Goal: Transaction & Acquisition: Subscribe to service/newsletter

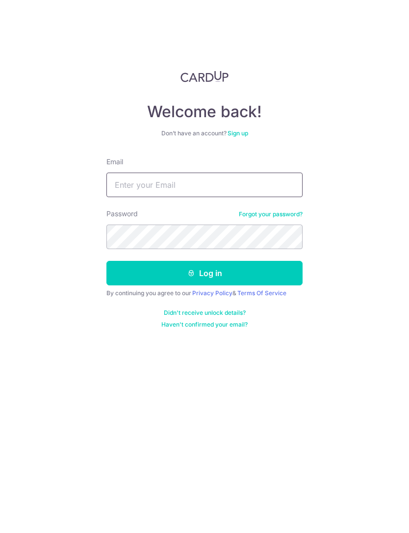
click at [137, 187] on input "Email" at bounding box center [204, 185] width 196 height 25
type input "[EMAIL_ADDRESS][DOMAIN_NAME]"
click at [265, 271] on button "Log in" at bounding box center [204, 273] width 196 height 25
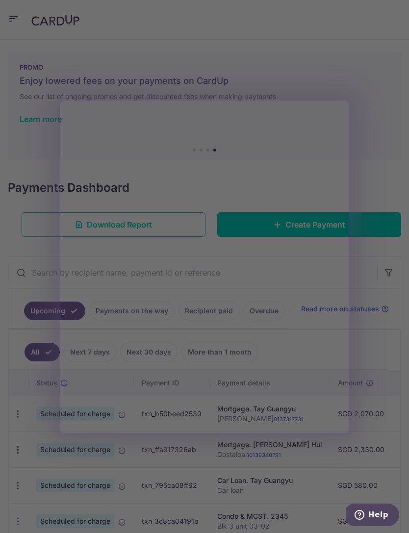
click at [298, 87] on div at bounding box center [206, 269] width 413 height 538
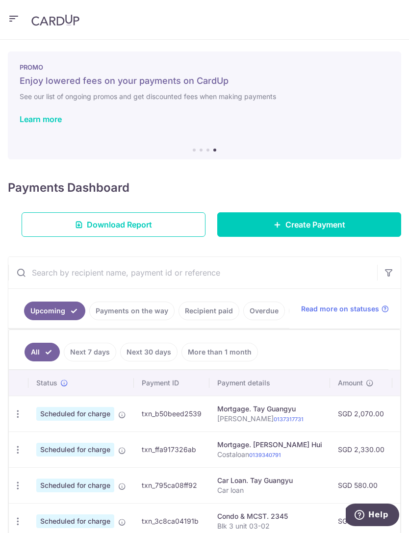
click at [13, 18] on icon "button" at bounding box center [14, 19] width 12 height 12
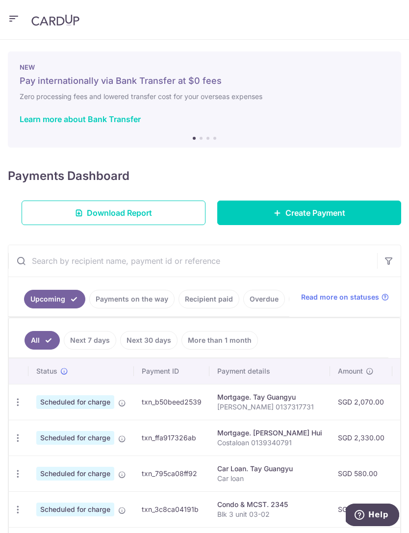
click at [19, 19] on icon "button" at bounding box center [14, 19] width 12 height 12
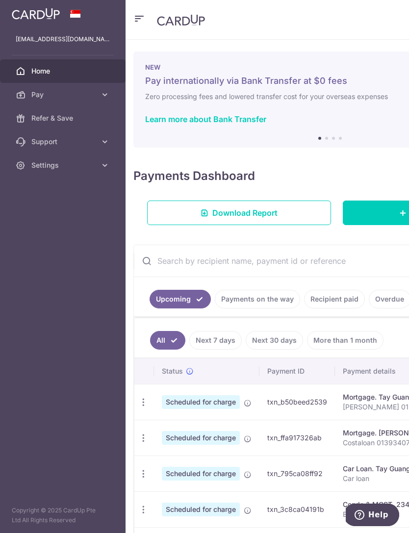
click at [47, 90] on span "Pay" at bounding box center [63, 95] width 65 height 10
click at [41, 143] on span "Recipients" at bounding box center [63, 142] width 65 height 10
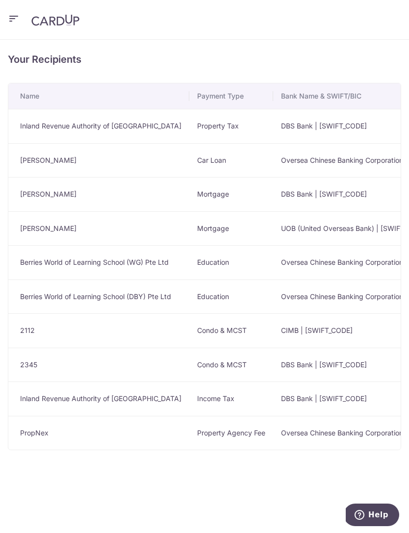
click at [16, 17] on icon "button" at bounding box center [14, 19] width 12 height 12
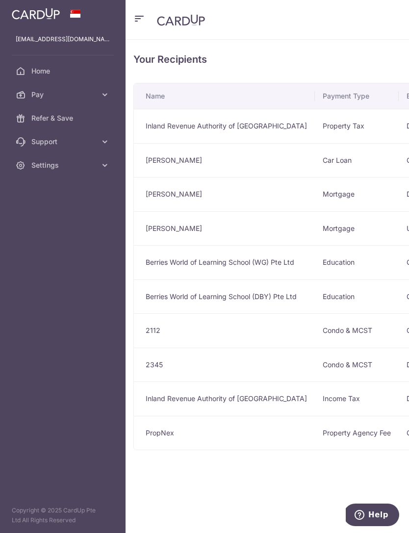
click at [43, 96] on span "Pay" at bounding box center [63, 95] width 65 height 10
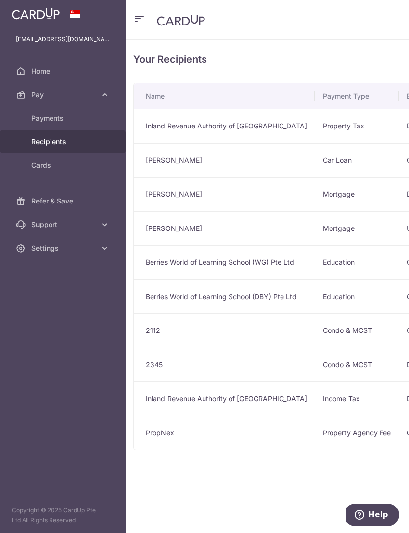
click at [44, 115] on span "Payments" at bounding box center [63, 118] width 65 height 10
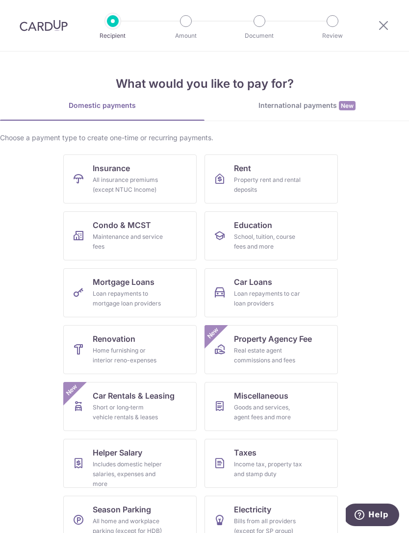
click at [110, 182] on div "All insurance premiums (except NTUC Income)" at bounding box center [128, 185] width 71 height 20
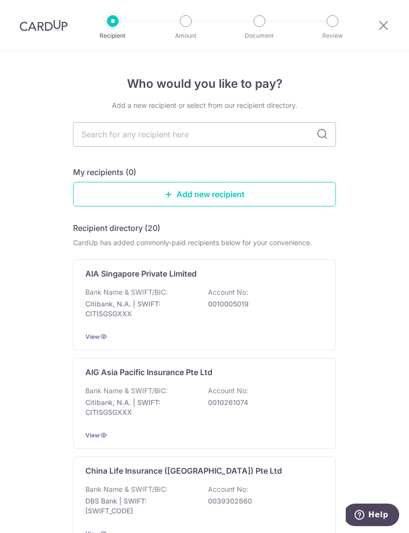
click at [117, 298] on div "Bank Name & SWIFT/BIC: Citibank, N.A. | SWIFT: CITISGSGXXX Account No: 00100050…" at bounding box center [204, 305] width 238 height 36
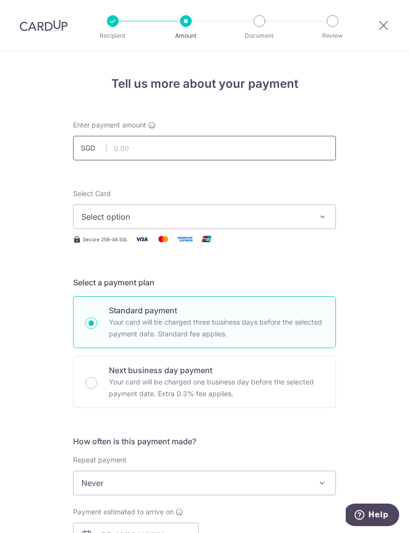
click at [124, 148] on input "text" at bounding box center [204, 148] width 263 height 25
click at [91, 216] on span "Select option" at bounding box center [195, 217] width 228 height 12
type input "4,800.00"
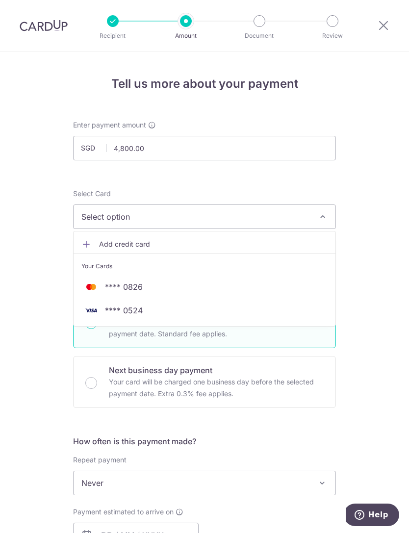
click at [115, 314] on span "**** 0524" at bounding box center [124, 310] width 38 height 12
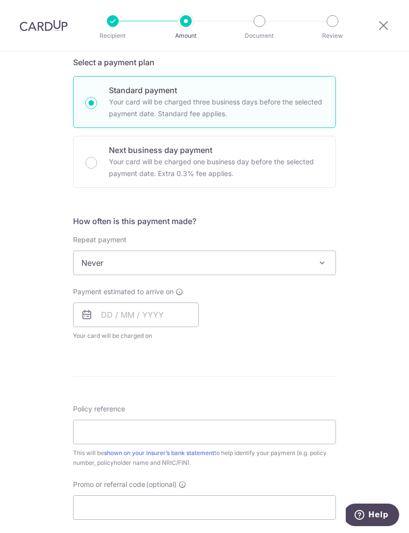
scroll to position [221, 0]
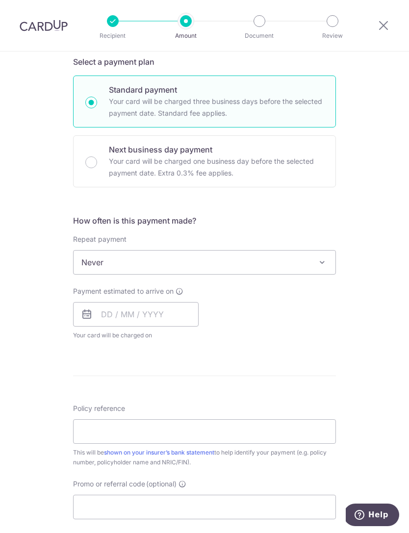
click at [89, 263] on span "Never" at bounding box center [205, 263] width 262 height 24
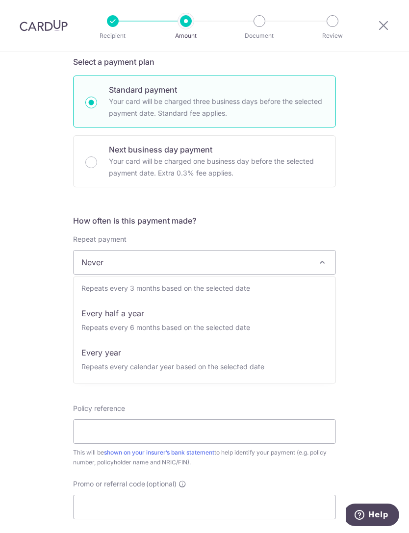
scroll to position [137, 0]
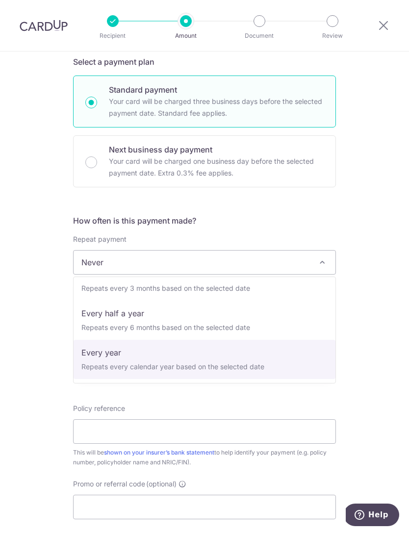
select select "6"
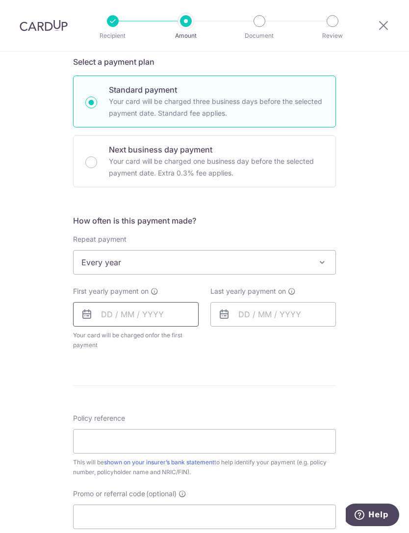
click at [100, 317] on input "text" at bounding box center [136, 314] width 126 height 25
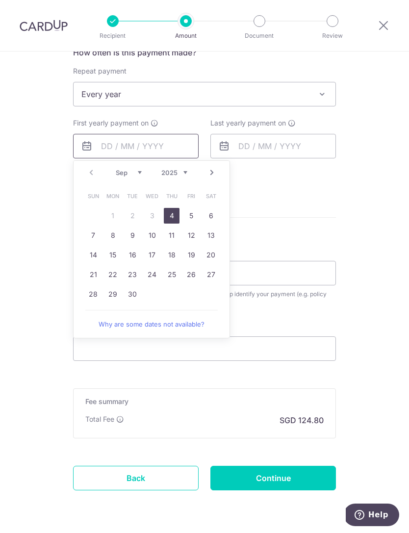
scroll to position [388, 0]
click at [173, 216] on link "4" at bounding box center [172, 216] width 16 height 16
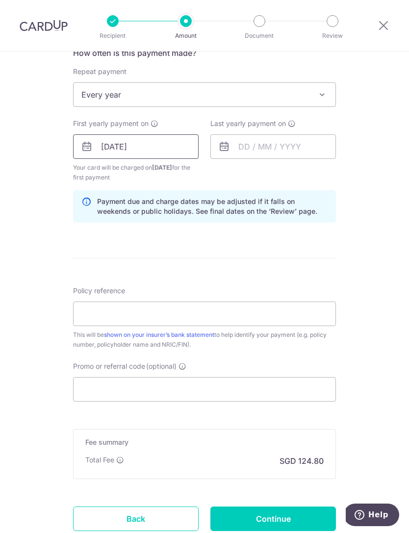
click at [114, 148] on input "[DATE]" at bounding box center [136, 146] width 126 height 25
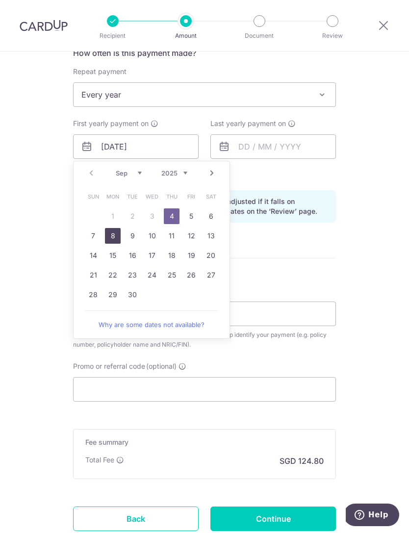
click at [115, 235] on link "8" at bounding box center [113, 236] width 16 height 16
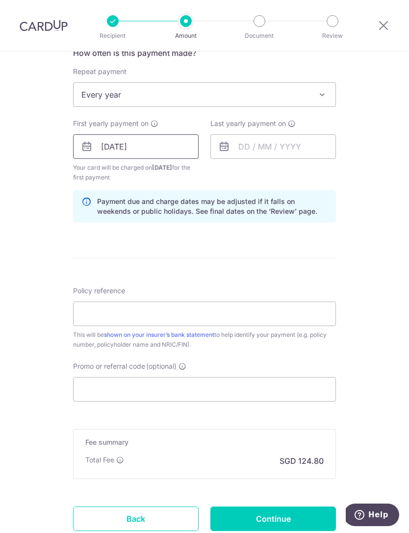
click at [126, 151] on input "08/09/2025" at bounding box center [136, 146] width 126 height 25
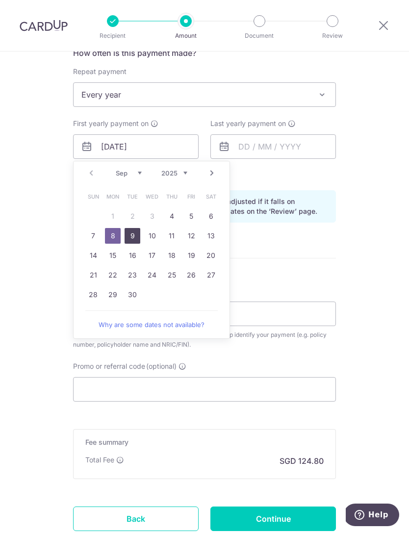
click at [128, 235] on link "9" at bounding box center [133, 236] width 16 height 16
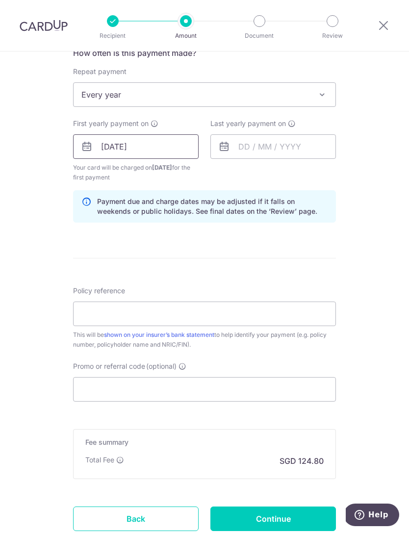
click at [98, 147] on input "[DATE]" at bounding box center [136, 146] width 126 height 25
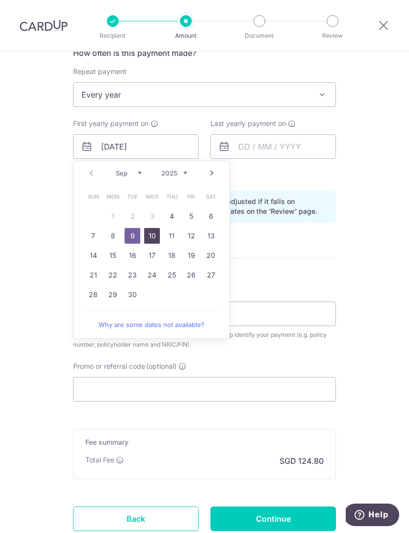
click at [150, 236] on link "10" at bounding box center [152, 236] width 16 height 16
type input "[DATE]"
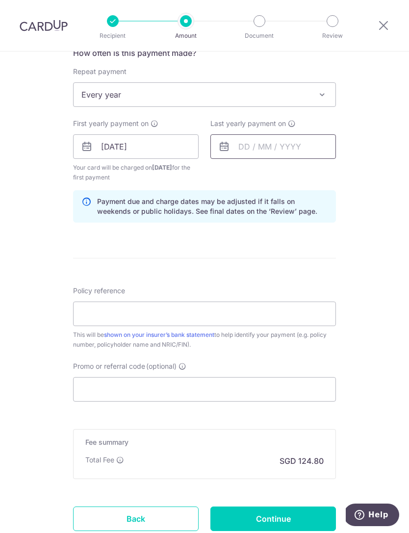
click at [305, 149] on input "text" at bounding box center [273, 146] width 126 height 25
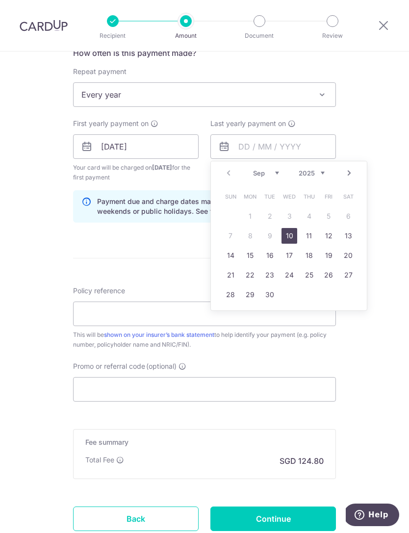
click at [292, 232] on link "10" at bounding box center [289, 236] width 16 height 16
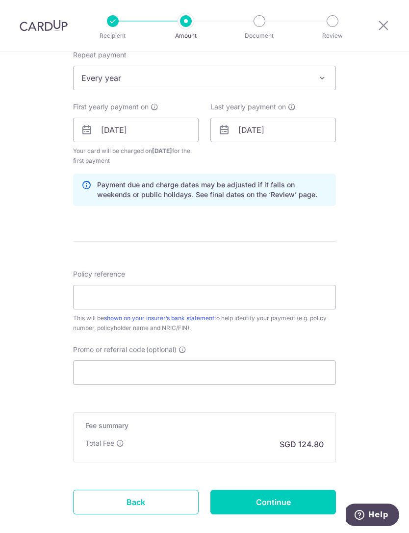
scroll to position [404, 0]
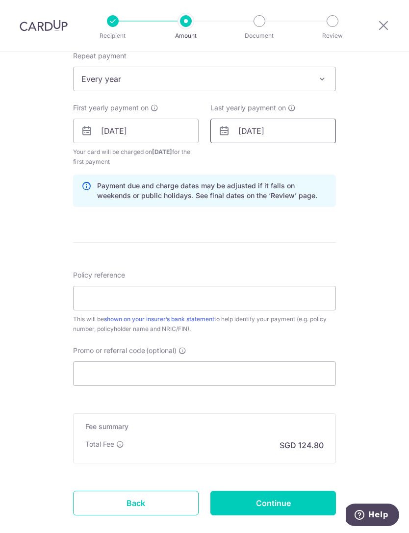
click at [302, 132] on input "[DATE]" at bounding box center [273, 131] width 126 height 25
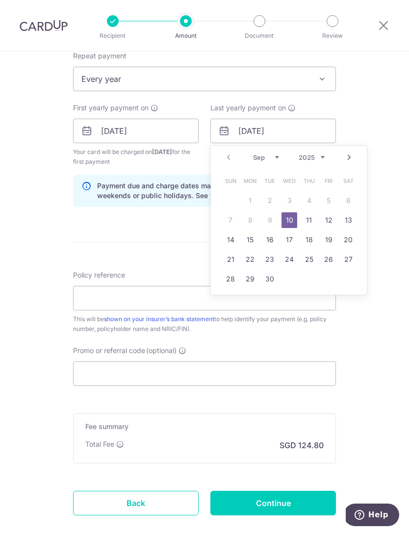
click at [316, 153] on select "2025 2026 2027 2028 2029 2030 2031 2032 2033 2034 2035" at bounding box center [312, 157] width 26 height 8
click at [288, 221] on link "9" at bounding box center [289, 220] width 16 height 16
type input "[DATE]"
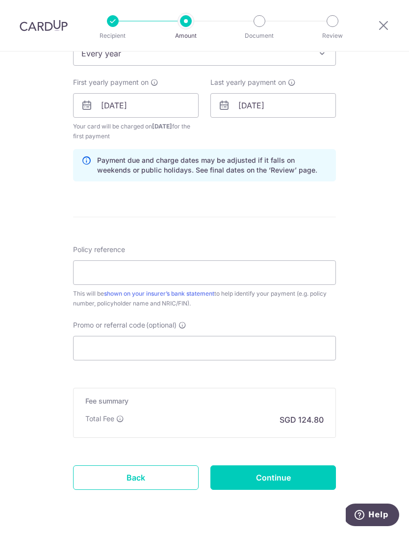
scroll to position [429, 0]
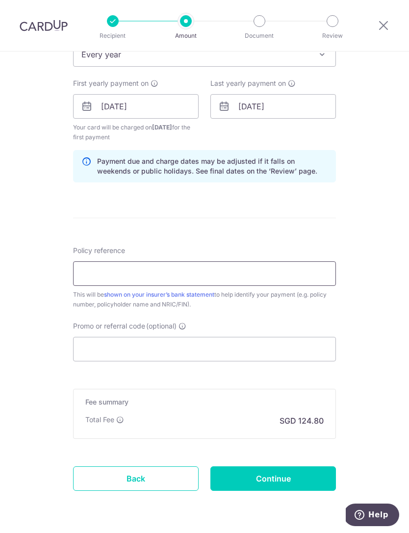
click at [285, 285] on input "Policy reference" at bounding box center [204, 273] width 263 height 25
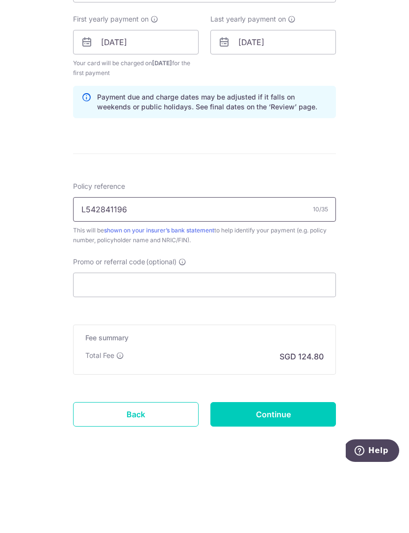
type input "L542841196"
click at [253, 337] on input "Promo or referral code (optional)" at bounding box center [204, 349] width 263 height 25
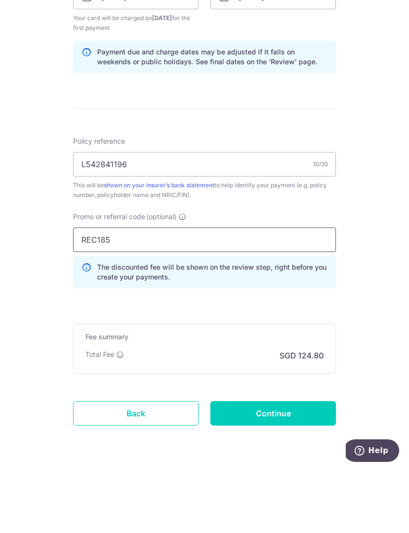
scroll to position [473, 0]
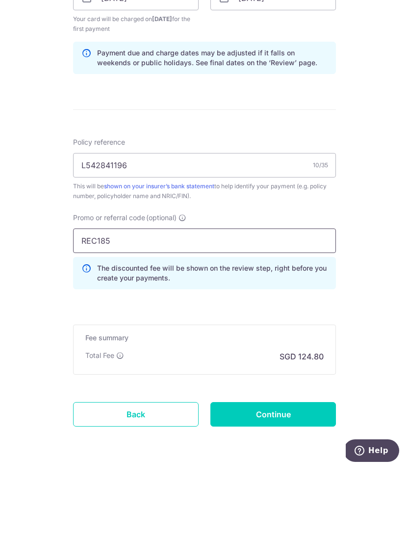
type input "REC185"
click button "Add Card" at bounding box center [0, 0] width 0 height 0
click at [138, 217] on input "L542841196" at bounding box center [204, 229] width 263 height 25
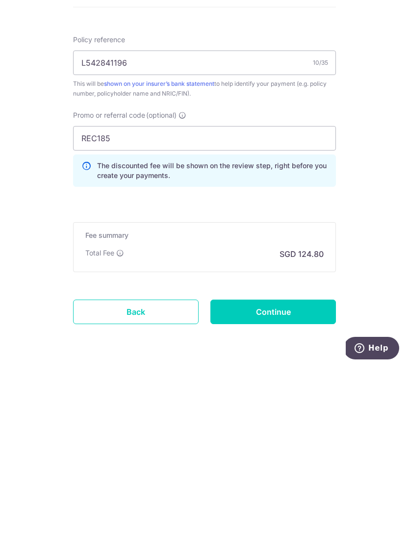
click at [262, 466] on input "Continue" at bounding box center [273, 478] width 126 height 25
type input "Create Schedule"
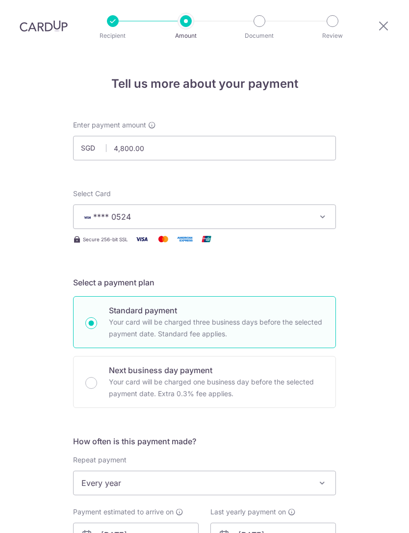
scroll to position [462, 0]
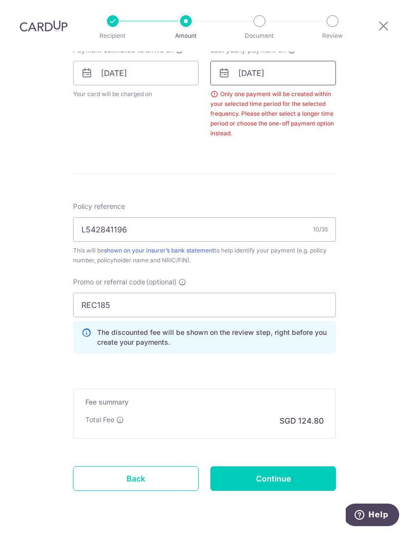
click at [293, 61] on input "[DATE]" at bounding box center [273, 73] width 126 height 25
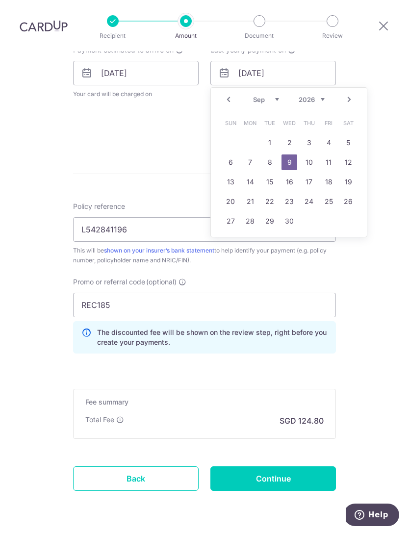
click at [312, 154] on link "10" at bounding box center [309, 162] width 16 height 16
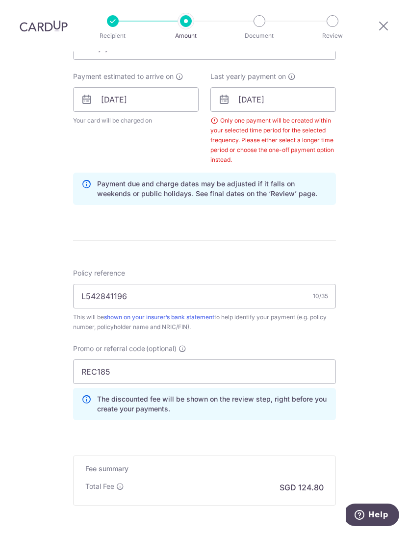
scroll to position [435, 0]
click at [359, 115] on div "Tell us more about your payment Enter payment amount SGD 4,800.00 4800.00 Selec…" at bounding box center [204, 124] width 409 height 1015
click at [305, 88] on input "[DATE]" at bounding box center [273, 100] width 126 height 25
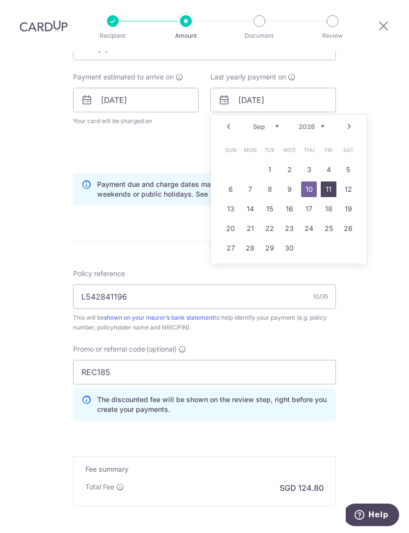
click at [329, 181] on link "11" at bounding box center [329, 189] width 16 height 16
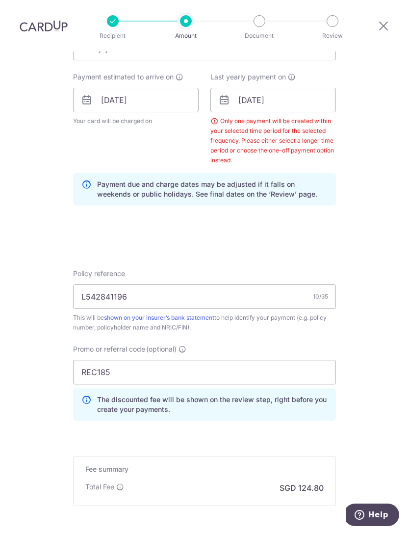
click at [362, 106] on div "Tell us more about your payment Enter payment amount SGD 4,800.00 4800.00 Selec…" at bounding box center [204, 124] width 409 height 1015
click at [275, 284] on input "L542841196" at bounding box center [204, 296] width 263 height 25
click at [294, 88] on input "[DATE]" at bounding box center [273, 100] width 126 height 25
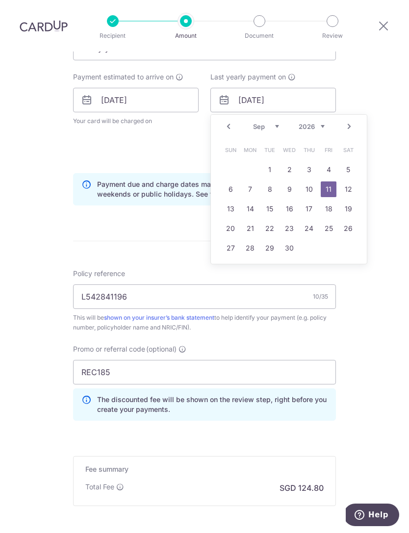
click at [319, 123] on select "2025 2026 2027 2028 2029 2030 2031 2032 2033 2034 2035" at bounding box center [312, 127] width 26 height 8
click at [322, 181] on link "10" at bounding box center [329, 189] width 16 height 16
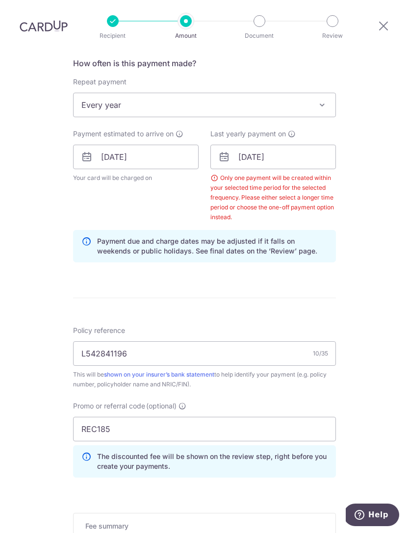
scroll to position [370, 0]
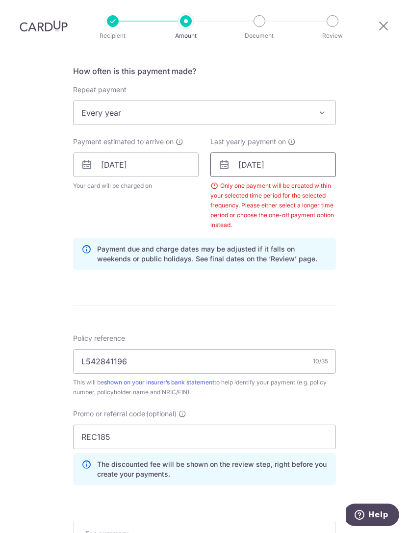
click at [319, 152] on input "[DATE]" at bounding box center [273, 164] width 126 height 25
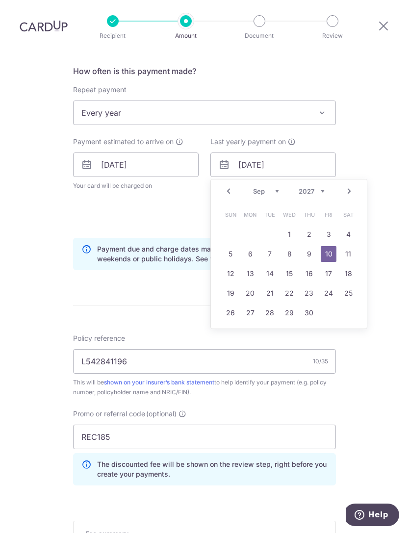
click at [381, 124] on div "Tell us more about your payment Enter payment amount SGD 4,800.00 4800.00 Selec…" at bounding box center [204, 188] width 409 height 1015
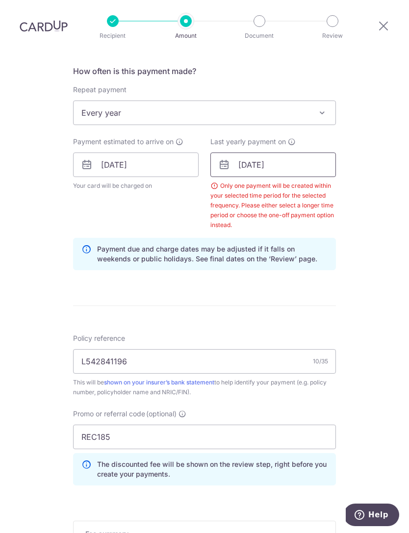
click at [312, 152] on input "[DATE]" at bounding box center [273, 164] width 126 height 25
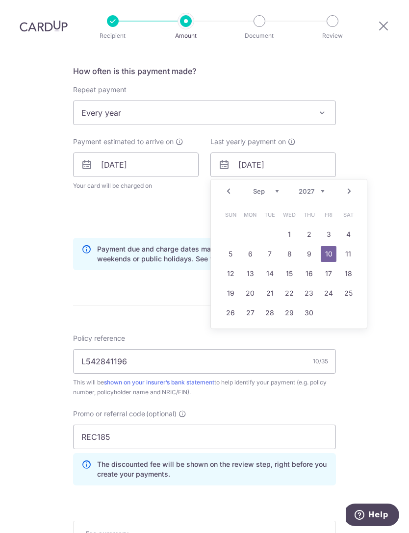
click at [323, 187] on select "2025 2026 2027 2028 2029 2030 2031 2032 2033 2034 2035" at bounding box center [312, 191] width 26 height 8
click at [231, 266] on link "10" at bounding box center [231, 274] width 16 height 16
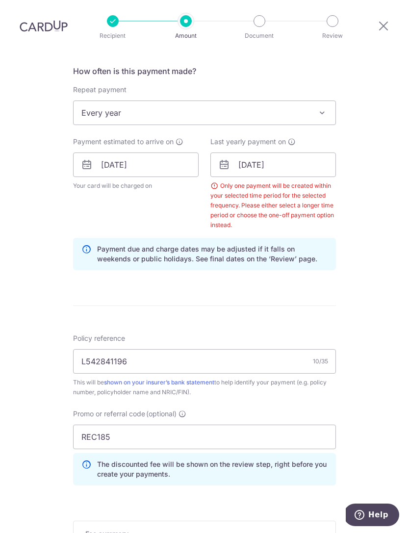
click at [365, 154] on div "Tell us more about your payment Enter payment amount SGD 4,800.00 4800.00 Selec…" at bounding box center [204, 188] width 409 height 1015
click at [332, 194] on div "Only one payment will be created within your selected time period for the selec…" at bounding box center [273, 205] width 126 height 49
click at [338, 191] on div "Last yearly payment on [DATE] Prev Next Jan Feb Mar Apr May Jun [DATE] Aug Sep …" at bounding box center [272, 183] width 137 height 93
click at [322, 152] on input "[DATE]" at bounding box center [273, 164] width 126 height 25
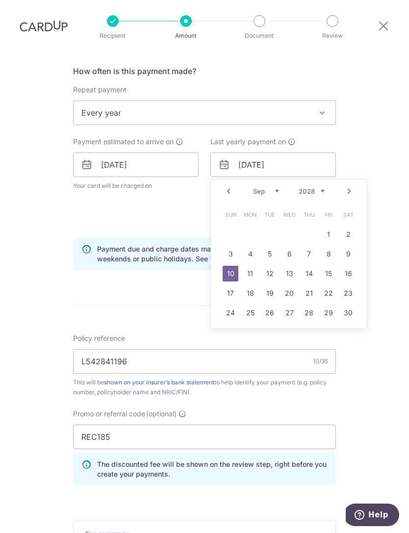
click at [319, 187] on select "2025 2026 2027 2028 2029 2030 2031 2032 2033 2034 2035" at bounding box center [312, 191] width 26 height 8
click at [314, 246] on link "10" at bounding box center [309, 254] width 16 height 16
type input "10/09/2026"
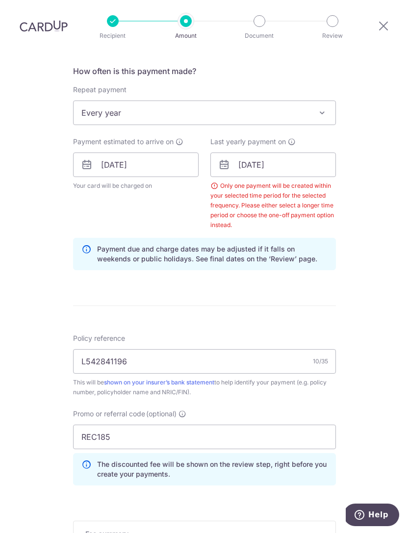
click at [374, 163] on div "Tell us more about your payment Enter payment amount SGD 4,800.00 4800.00 Selec…" at bounding box center [204, 188] width 409 height 1015
click at [177, 152] on input "10/09/2025" at bounding box center [136, 164] width 126 height 25
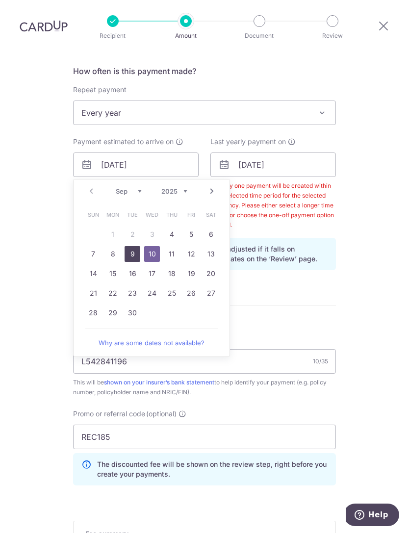
click at [133, 246] on link "9" at bounding box center [133, 254] width 16 height 16
type input "[DATE]"
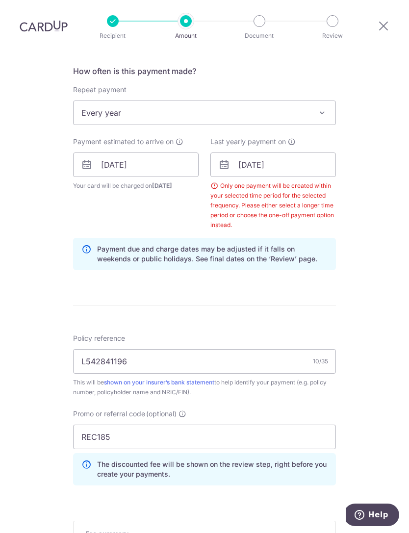
click at [340, 183] on div "Last yearly payment on 10/09/2026 Only one payment will be created within your …" at bounding box center [272, 183] width 137 height 93
click at [309, 152] on input "10/09/2026" at bounding box center [273, 164] width 126 height 25
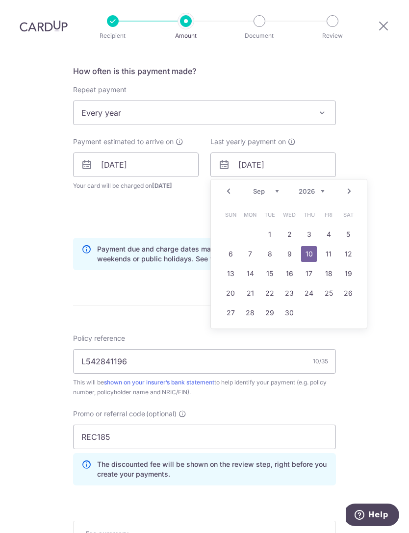
click at [370, 125] on div "Tell us more about your payment Enter payment amount SGD 4,800.00 4800.00 Selec…" at bounding box center [204, 188] width 409 height 1015
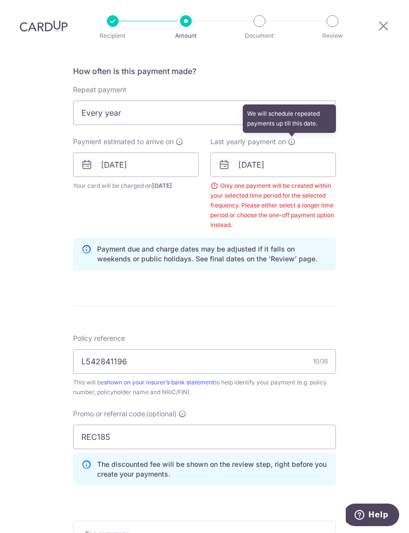
click at [295, 138] on icon at bounding box center [292, 142] width 8 height 8
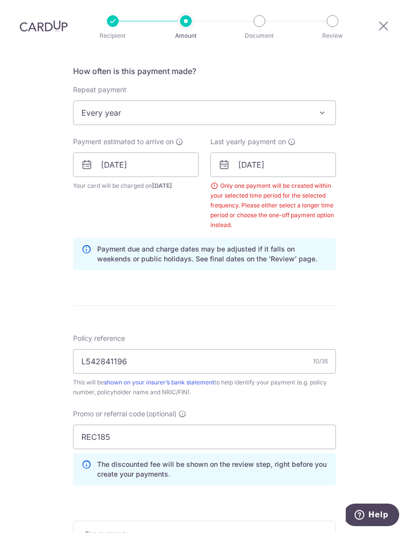
click at [360, 166] on div "Tell us more about your payment Enter payment amount SGD 4,800.00 4800.00 Selec…" at bounding box center [204, 188] width 409 height 1015
click at [318, 181] on div "Only one payment will be created within your selected time period for the selec…" at bounding box center [273, 205] width 126 height 49
click at [324, 181] on div "Only one payment will be created within your selected time period for the selec…" at bounding box center [273, 205] width 126 height 49
click at [348, 226] on div "Tell us more about your payment Enter payment amount SGD 4,800.00 4800.00 Selec…" at bounding box center [204, 188] width 409 height 1015
click at [318, 107] on span at bounding box center [322, 113] width 12 height 12
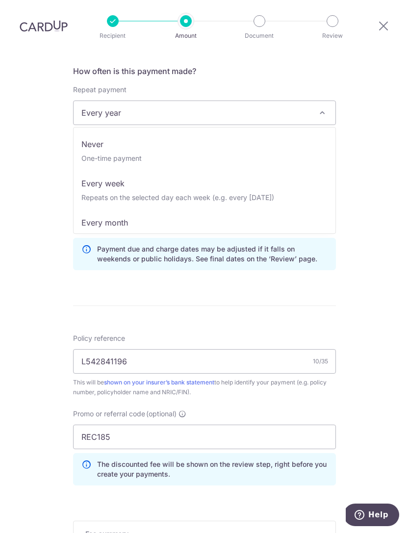
scroll to position [118, 0]
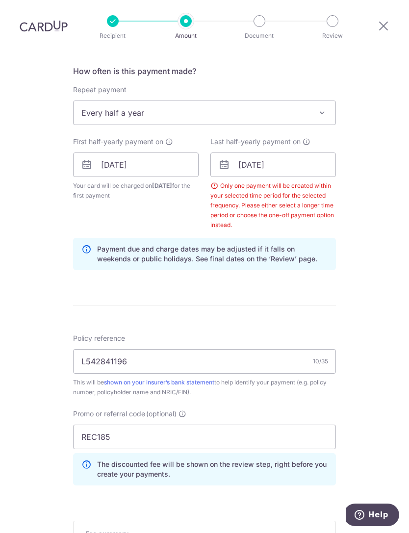
click at [322, 101] on span "Every half a year" at bounding box center [205, 113] width 262 height 24
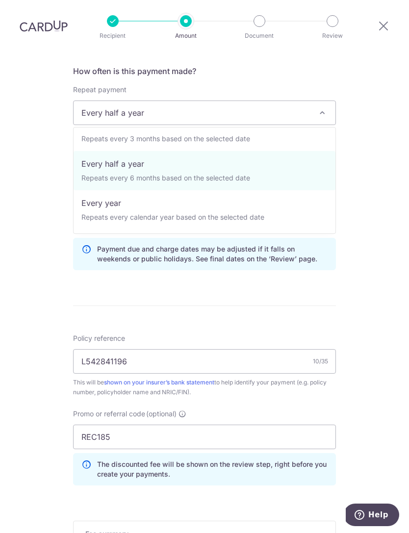
scroll to position [137, 0]
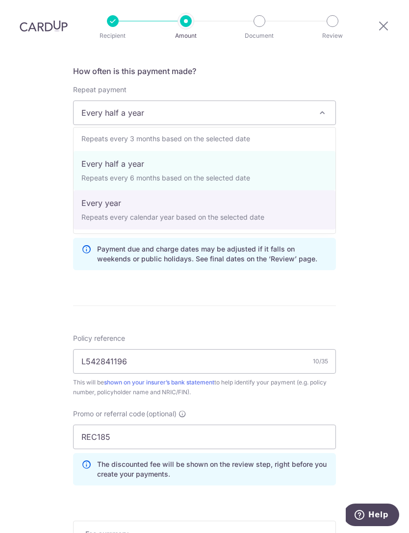
select select "6"
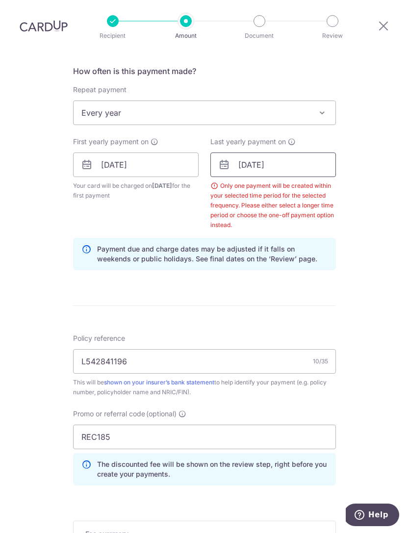
click at [314, 152] on input "10/09/2026" at bounding box center [273, 164] width 126 height 25
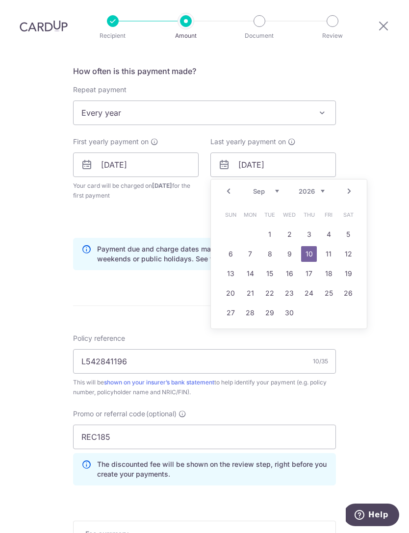
click at [295, 246] on link "9" at bounding box center [289, 254] width 16 height 16
type input "[DATE]"
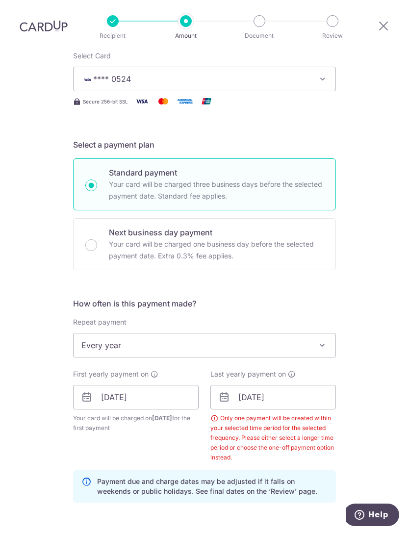
scroll to position [136, 0]
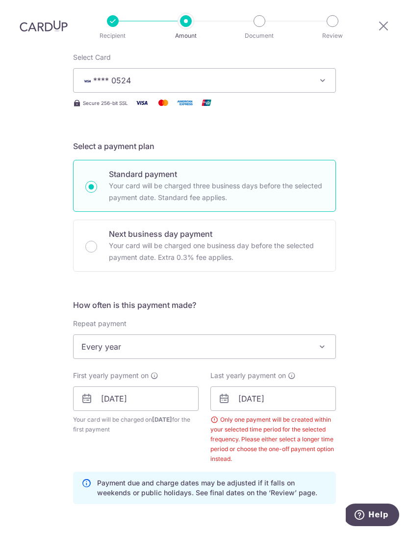
click at [102, 335] on span "Every year" at bounding box center [205, 347] width 262 height 24
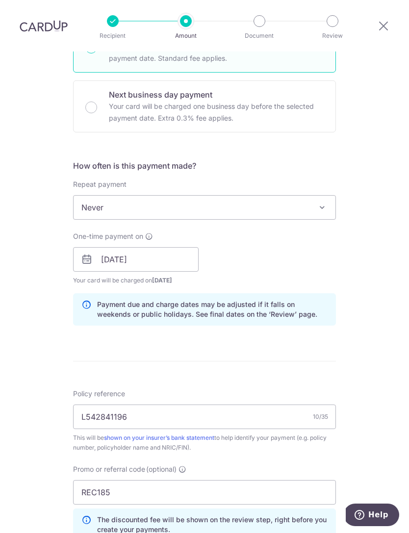
scroll to position [298, 0]
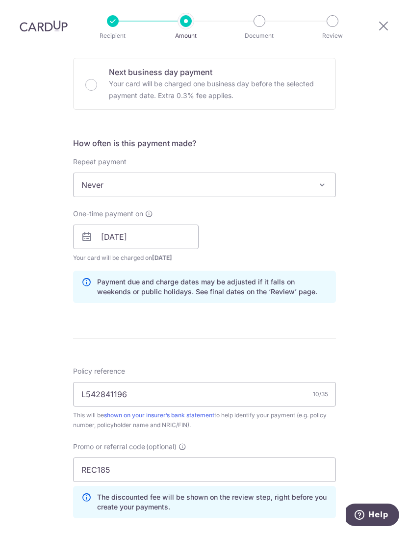
click at [314, 173] on span "Never" at bounding box center [205, 185] width 262 height 24
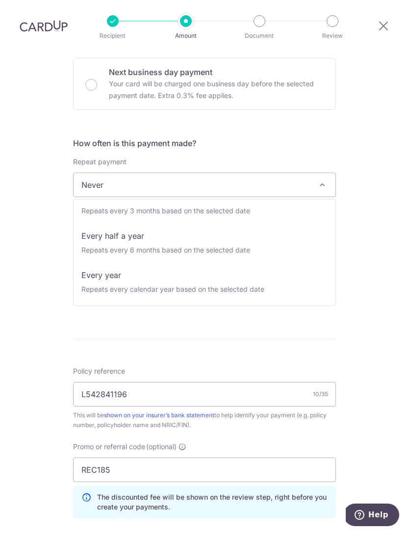
scroll to position [137, 0]
select select "6"
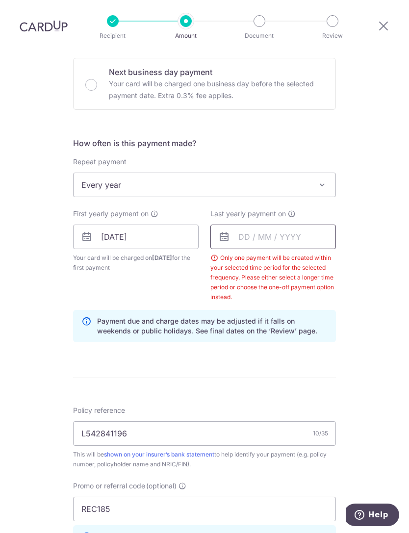
click at [292, 225] on input "text" at bounding box center [273, 237] width 126 height 25
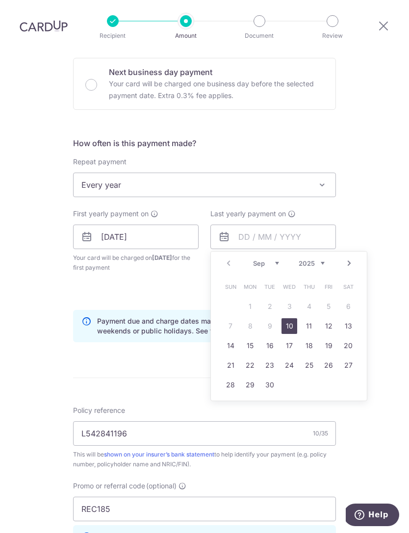
click at [317, 259] on select "2025 2026 2027 2028 2029 2030 2031 2032 2033 2034 2035" at bounding box center [312, 263] width 26 height 8
click at [312, 318] on link "10" at bounding box center [309, 326] width 16 height 16
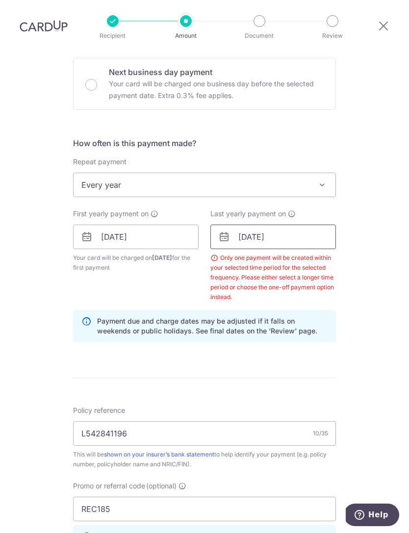
click at [315, 225] on input "10/09/2026" at bounding box center [273, 237] width 126 height 25
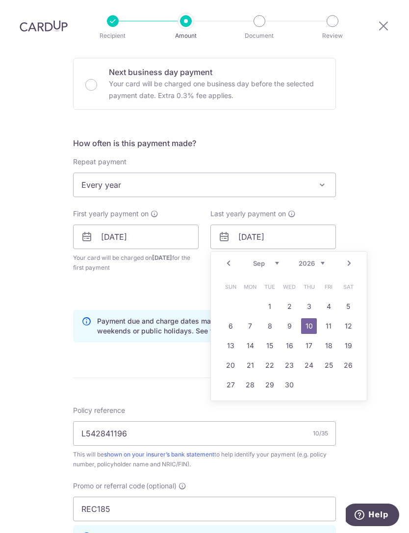
click at [324, 259] on select "2025 2026 2027 2028 2029 2030 2031 2032 2033 2034 2035" at bounding box center [312, 263] width 26 height 8
click at [274, 318] on link "10" at bounding box center [270, 326] width 16 height 16
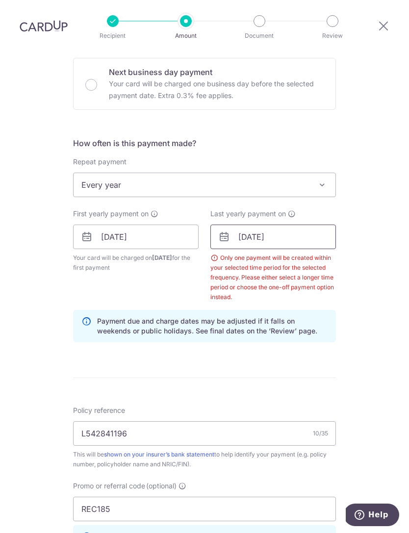
click at [311, 225] on input "10/09/2030" at bounding box center [273, 237] width 126 height 25
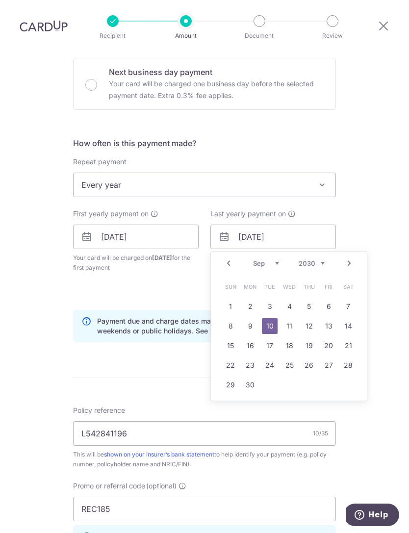
click at [346, 167] on div "Tell us more about your payment Enter payment amount SGD 4,800.00 4800.00 Selec…" at bounding box center [204, 260] width 409 height 1015
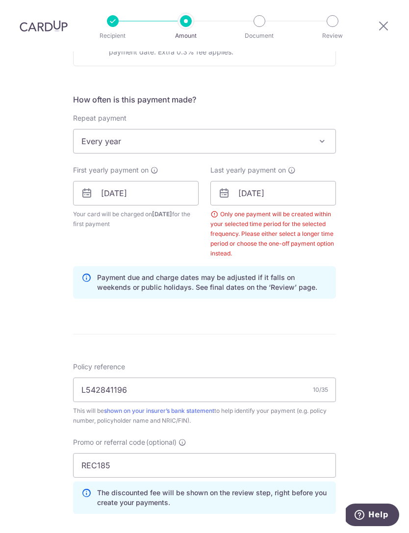
scroll to position [341, 0]
click at [313, 181] on input "10/09/2030" at bounding box center [273, 193] width 126 height 25
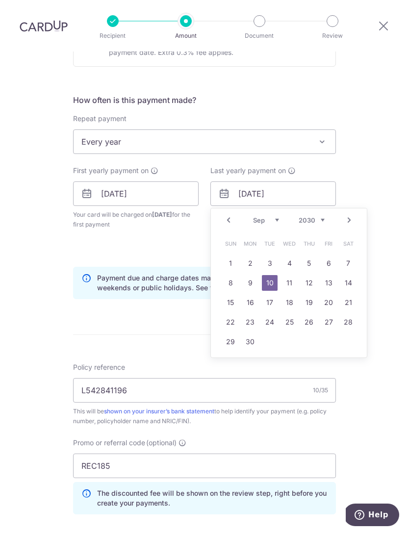
click at [318, 216] on select "2025 2026 2027 2028 2029 2030 2031 2032 2033 2034 2035" at bounding box center [312, 220] width 26 height 8
click at [325, 275] on link "11" at bounding box center [329, 283] width 16 height 16
type input "11/09/2026"
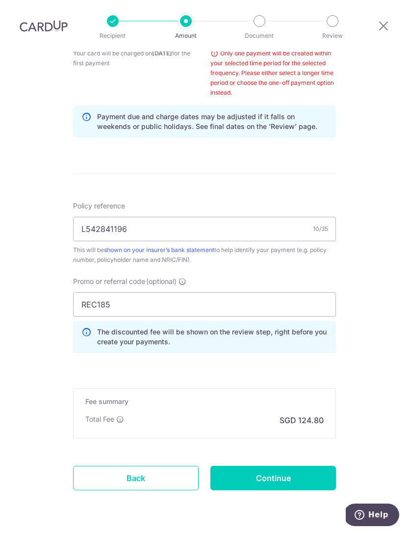
scroll to position [502, 0]
click at [297, 466] on input "Continue" at bounding box center [273, 478] width 126 height 25
type input "Create Schedule"
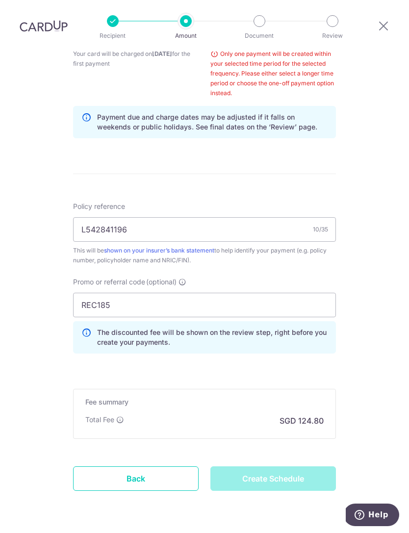
click at [310, 45] on input "11/09/2026" at bounding box center [273, 33] width 126 height 25
click at [311, 45] on input "11/09/2026" at bounding box center [273, 33] width 126 height 25
click at [305, 45] on input "11/09/2026" at bounding box center [273, 33] width 126 height 25
click at [304, 45] on input "11/09/2026" at bounding box center [273, 33] width 126 height 25
click at [299, 45] on input "11/09/2026" at bounding box center [273, 33] width 126 height 25
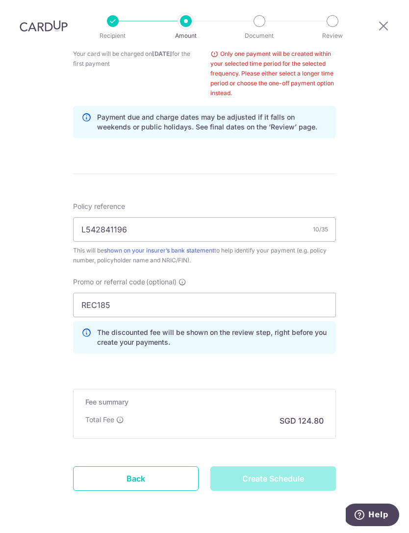
click at [295, 45] on input "11/09/2026" at bounding box center [273, 33] width 126 height 25
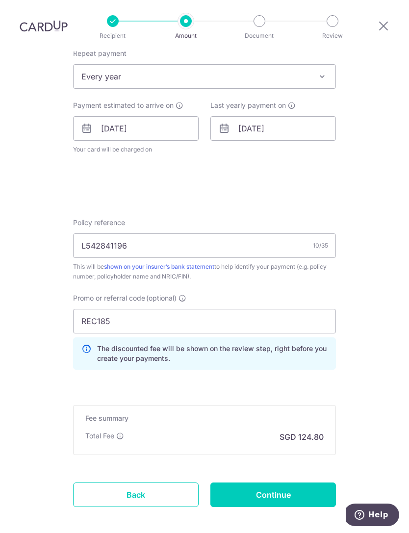
scroll to position [404, 0]
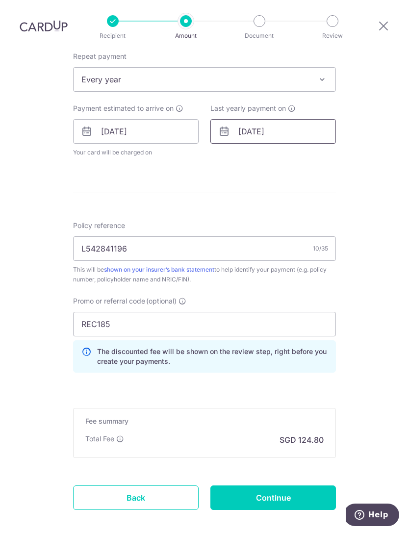
click at [308, 119] on input "[DATE]" at bounding box center [273, 131] width 126 height 25
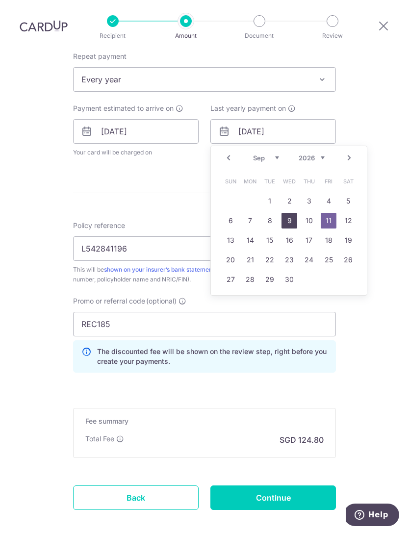
click at [291, 213] on link "9" at bounding box center [289, 221] width 16 height 16
type input "[DATE]"
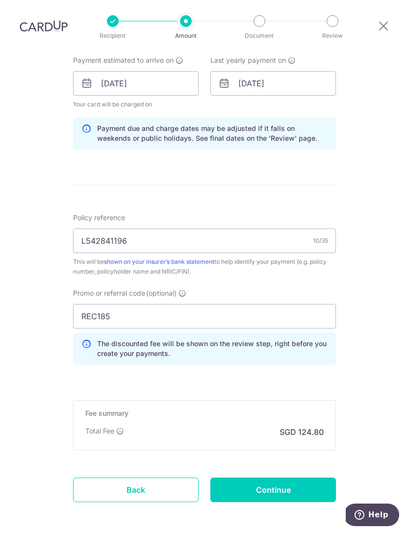
scroll to position [453, 0]
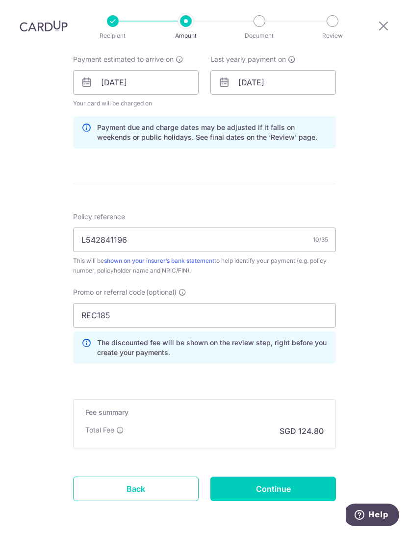
click at [295, 477] on input "Continue" at bounding box center [273, 489] width 126 height 25
type input "Update Schedule"
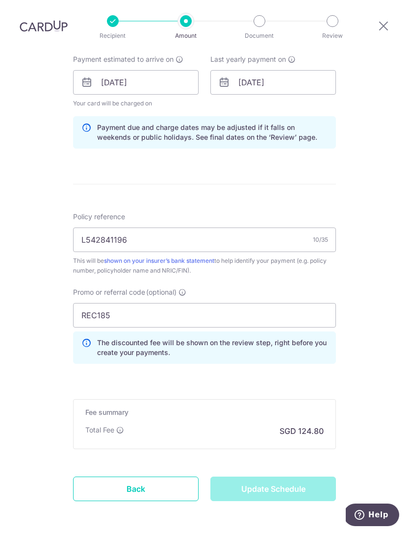
click at [286, 477] on div "Update Schedule" at bounding box center [272, 489] width 137 height 25
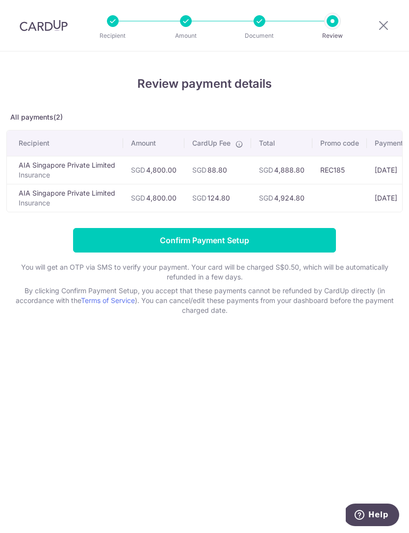
click at [303, 241] on input "Confirm Payment Setup" at bounding box center [204, 240] width 263 height 25
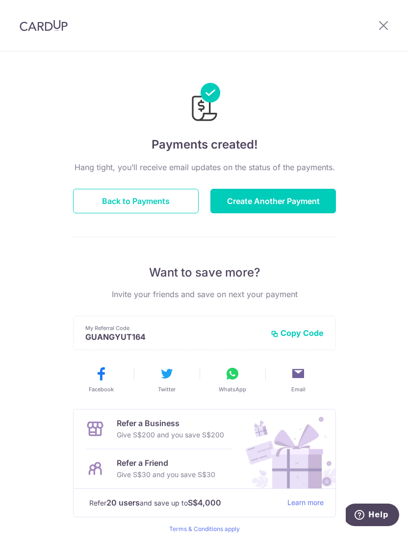
click at [381, 30] on icon at bounding box center [384, 25] width 12 height 12
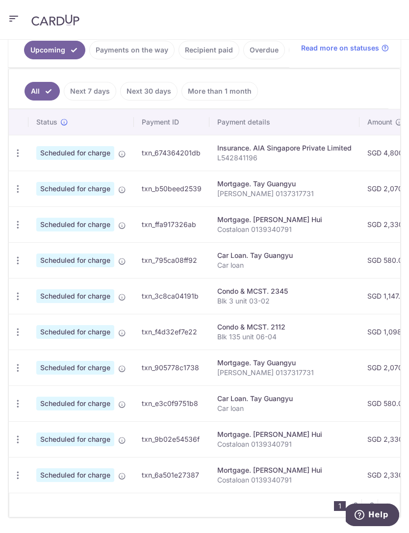
click at [230, 97] on link "More than 1 month" at bounding box center [219, 91] width 76 height 19
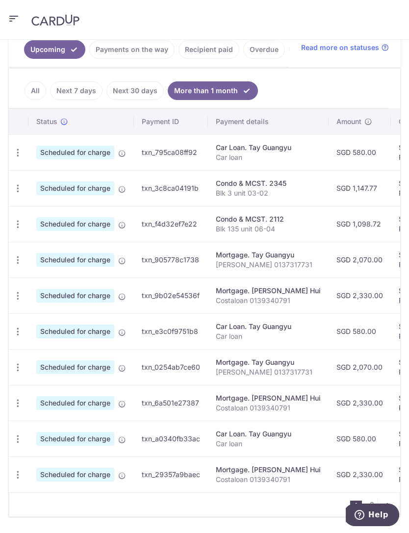
scroll to position [249, 0]
click at [35, 97] on link "All" at bounding box center [36, 91] width 22 height 19
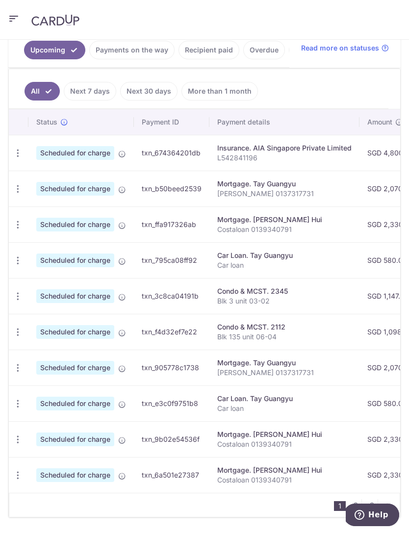
click at [392, 496] on nav "1 2 3" at bounding box center [367, 505] width 66 height 24
click at [391, 499] on link "pager" at bounding box center [388, 505] width 12 height 12
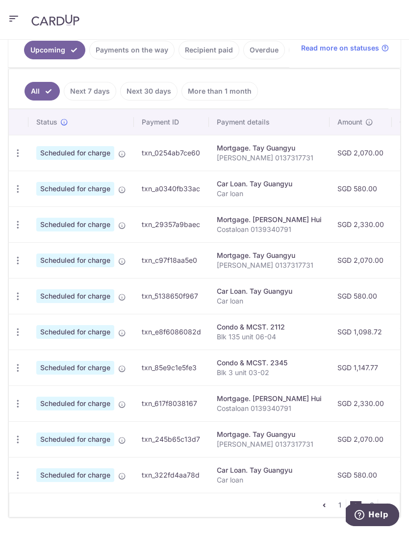
click at [371, 501] on link "3" at bounding box center [372, 505] width 12 height 12
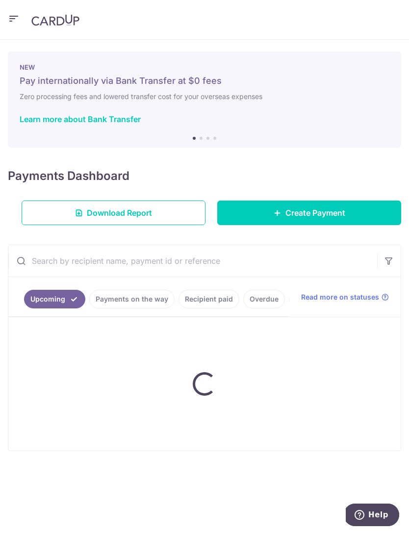
scroll to position [0, 0]
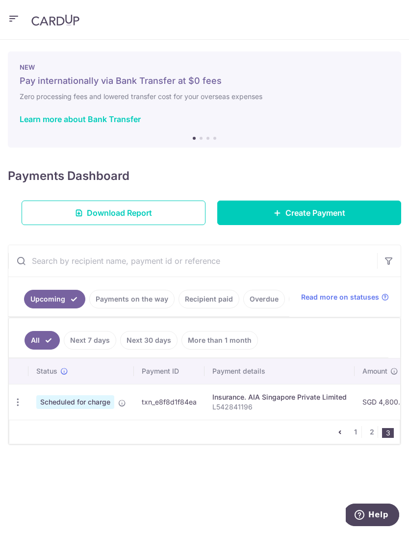
click at [19, 402] on icon "button" at bounding box center [18, 402] width 10 height 10
click at [51, 456] on span "Cancel payment" at bounding box center [70, 453] width 66 height 12
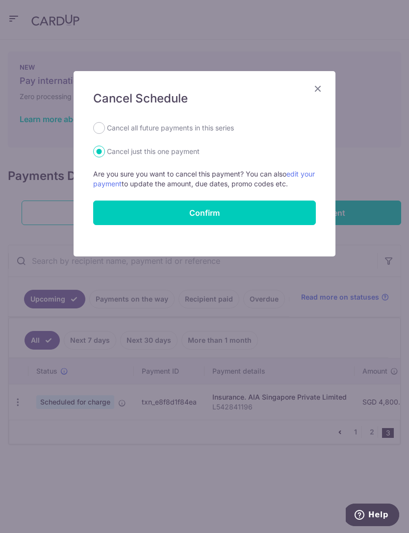
click at [317, 85] on icon "Close" at bounding box center [318, 88] width 12 height 12
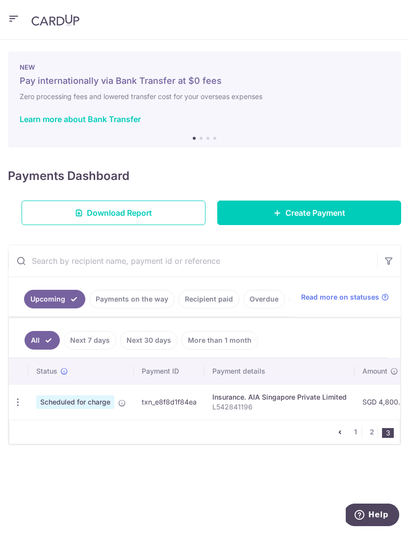
click at [37, 338] on link "All" at bounding box center [42, 340] width 35 height 19
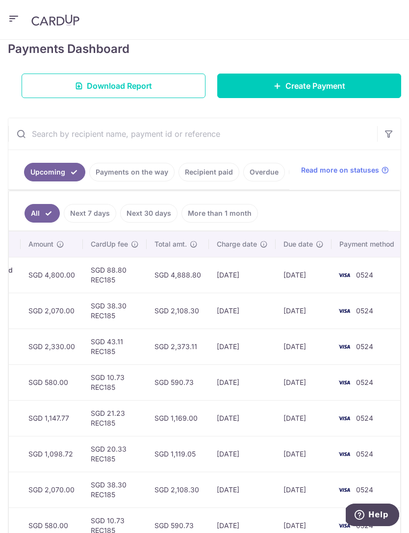
scroll to position [0, 338]
